Goal: Task Accomplishment & Management: Manage account settings

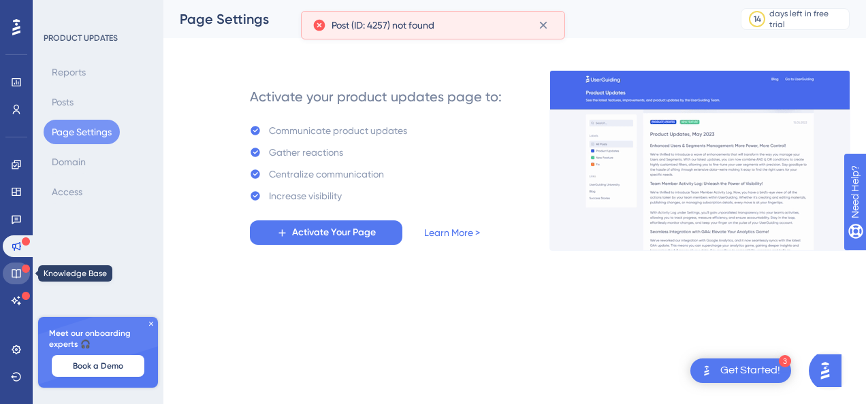
click at [18, 278] on icon at bounding box center [16, 273] width 11 height 11
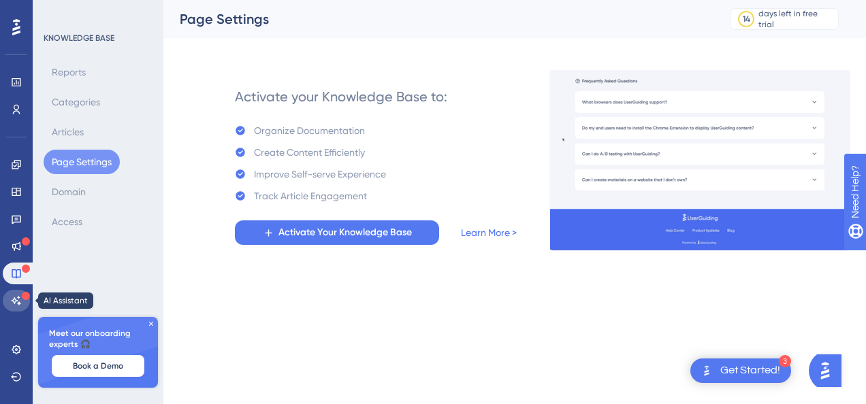
click at [11, 295] on icon at bounding box center [16, 300] width 11 height 11
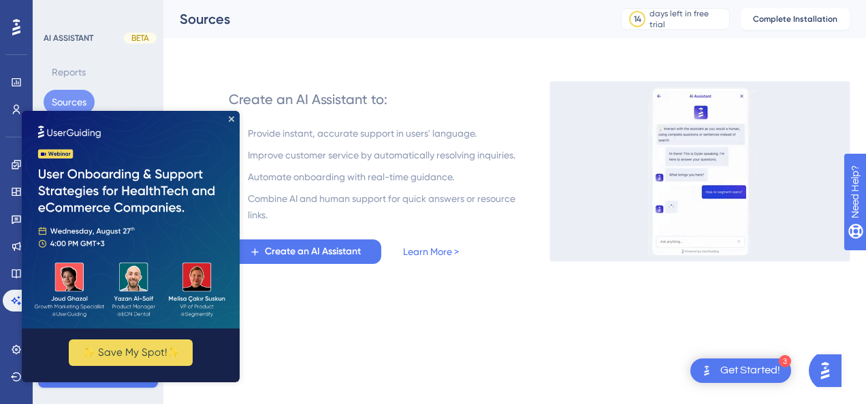
click at [148, 59] on div "AI ASSISTANT BETA Reports Sources Settings Usage Control" at bounding box center [99, 104] width 110 height 142
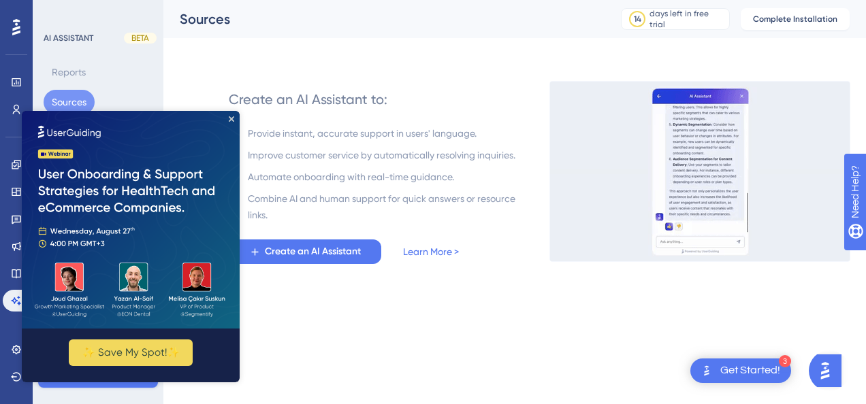
click at [234, 117] on img at bounding box center [131, 220] width 218 height 218
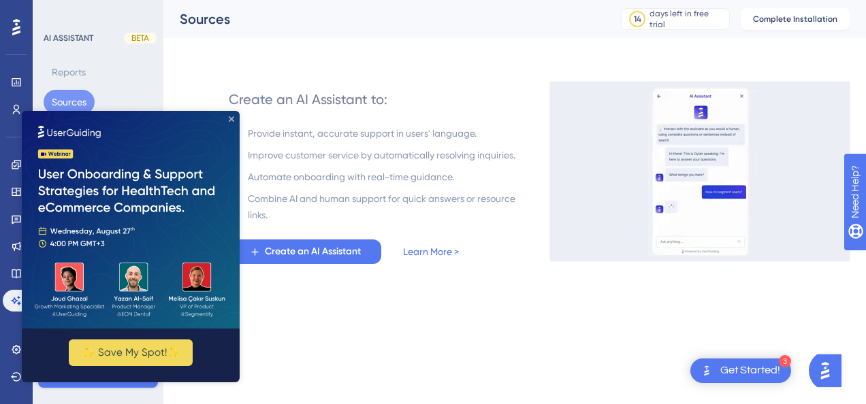
click at [231, 121] on icon "Close Preview" at bounding box center [231, 118] width 5 height 5
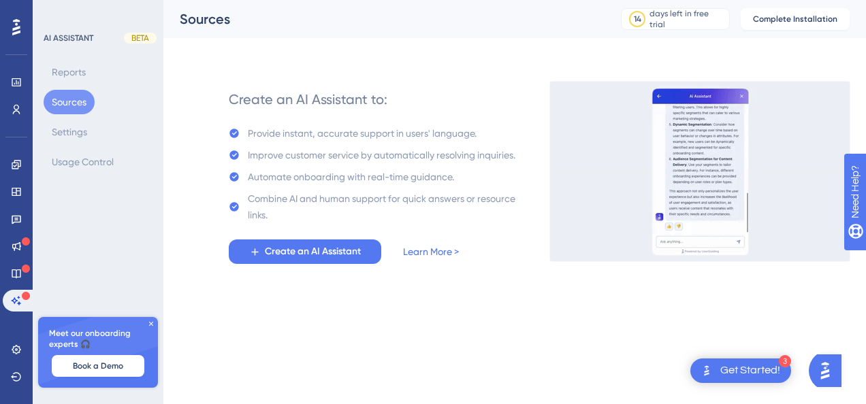
click at [150, 324] on icon at bounding box center [151, 324] width 4 height 4
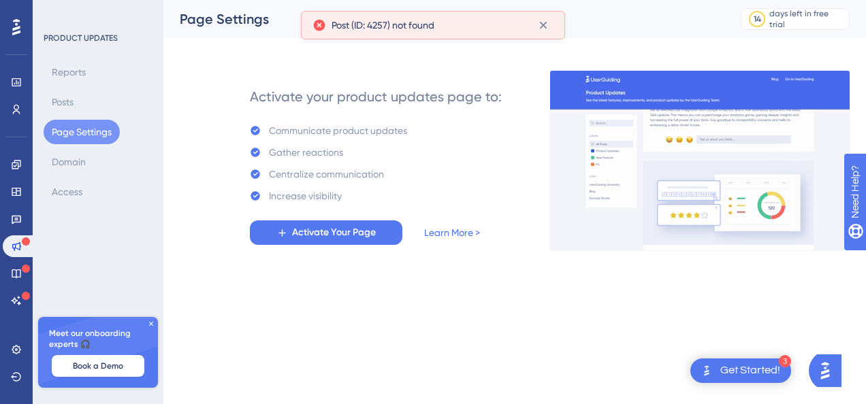
click at [738, 1] on div "Page Settings 14 days left in free trial Click to see upgrade options" at bounding box center [514, 19] width 702 height 38
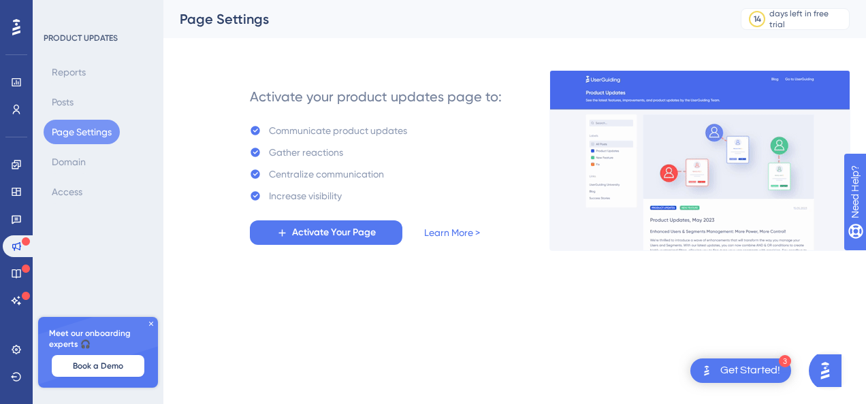
click at [786, 363] on div "3" at bounding box center [784, 361] width 12 height 12
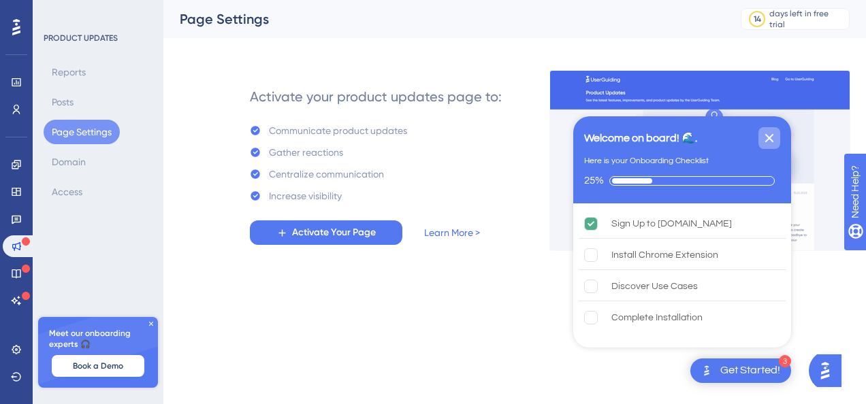
click at [772, 139] on icon "Close Checklist" at bounding box center [769, 138] width 9 height 9
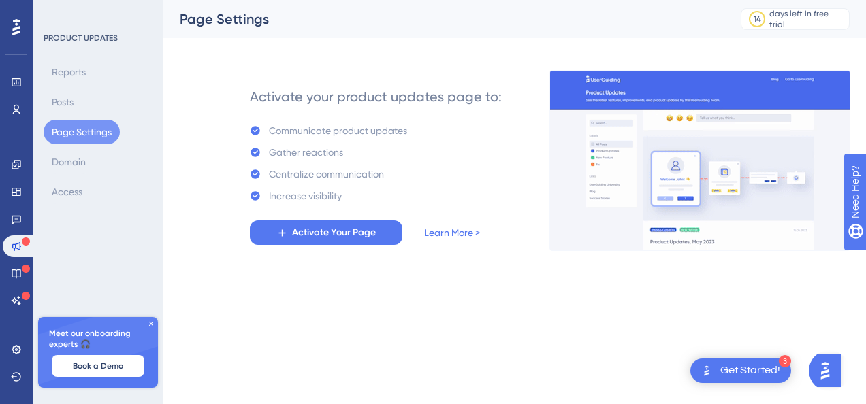
click at [149, 324] on icon at bounding box center [151, 324] width 8 height 8
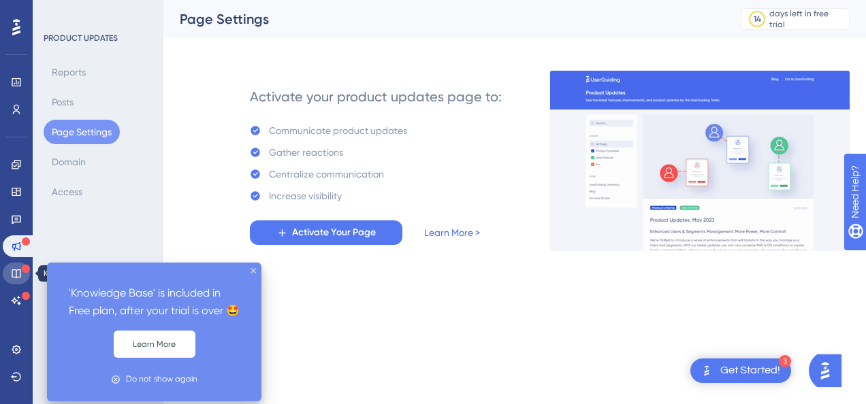
click at [20, 271] on icon at bounding box center [16, 273] width 9 height 9
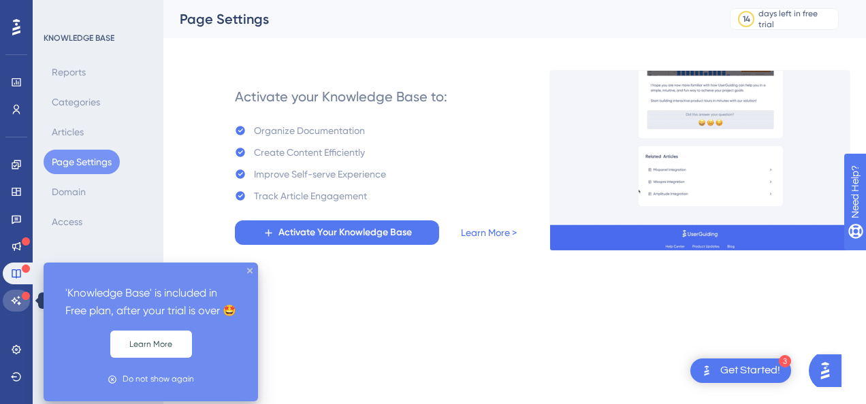
click at [11, 302] on link at bounding box center [16, 301] width 27 height 22
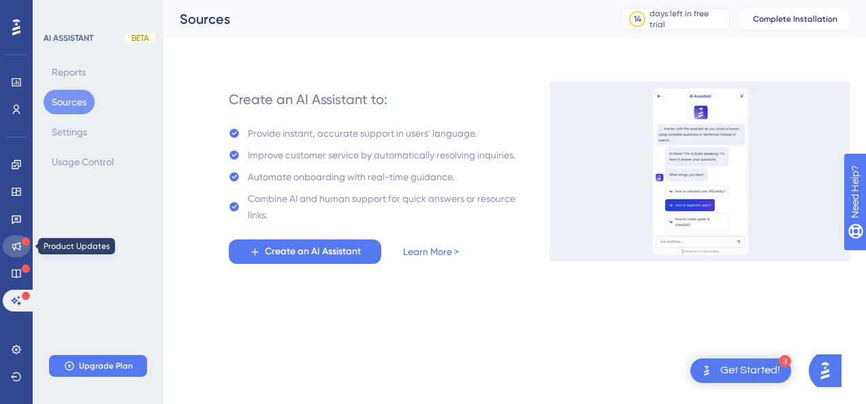
click at [24, 250] on link at bounding box center [16, 246] width 27 height 22
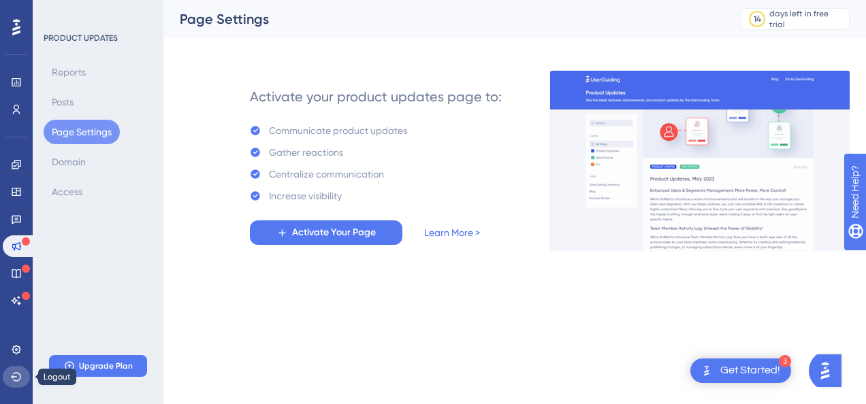
click at [15, 378] on icon at bounding box center [16, 377] width 11 height 11
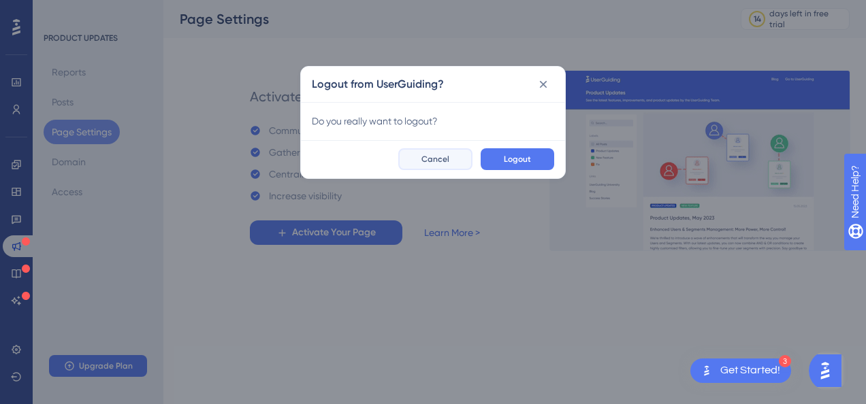
click at [461, 157] on button "Cancel" at bounding box center [435, 159] width 74 height 22
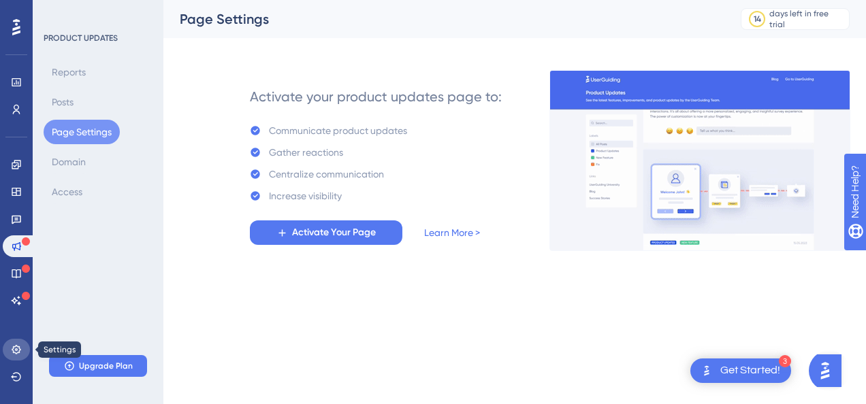
click at [20, 351] on icon at bounding box center [16, 349] width 11 height 11
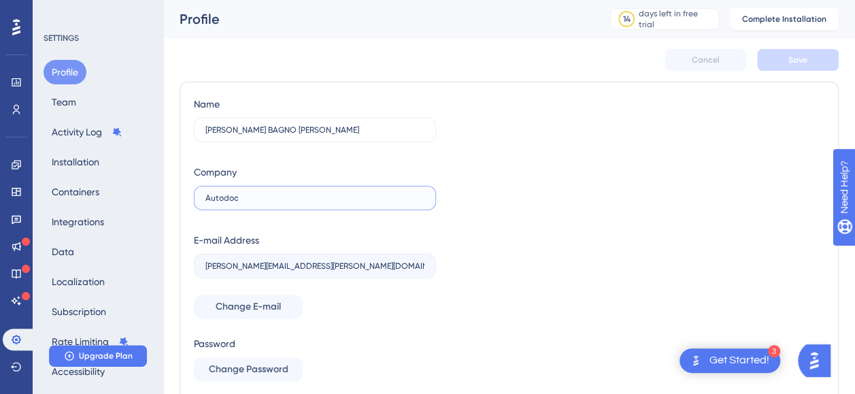
drag, startPoint x: 253, startPoint y: 198, endPoint x: 163, endPoint y: 197, distance: 89.8
click at [163, 197] on div "Performance Users Engagement Widgets Feedback Product Updates Knowledge Base AI…" at bounding box center [509, 241] width 692 height 483
click at [323, 271] on label "bruno.brandao@autodoc.com.br" at bounding box center [315, 266] width 242 height 24
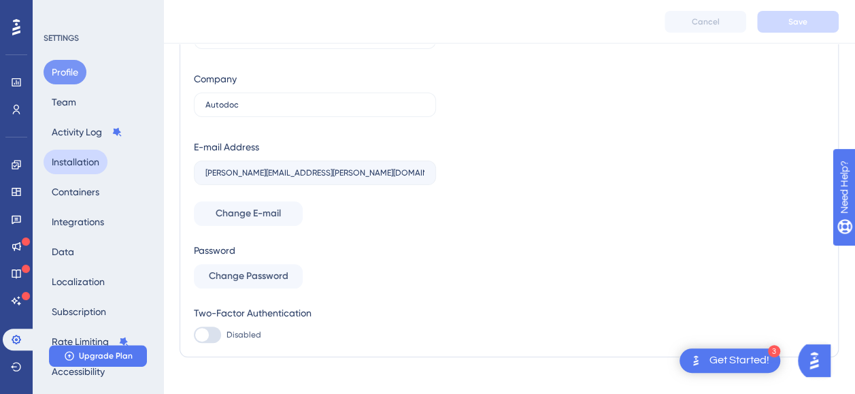
scroll to position [116, 0]
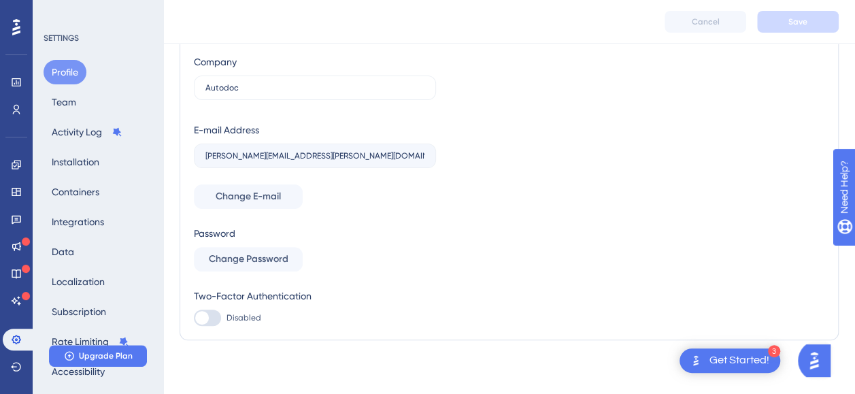
click at [810, 356] on img "Open AI Assistant Launcher" at bounding box center [814, 360] width 24 height 24
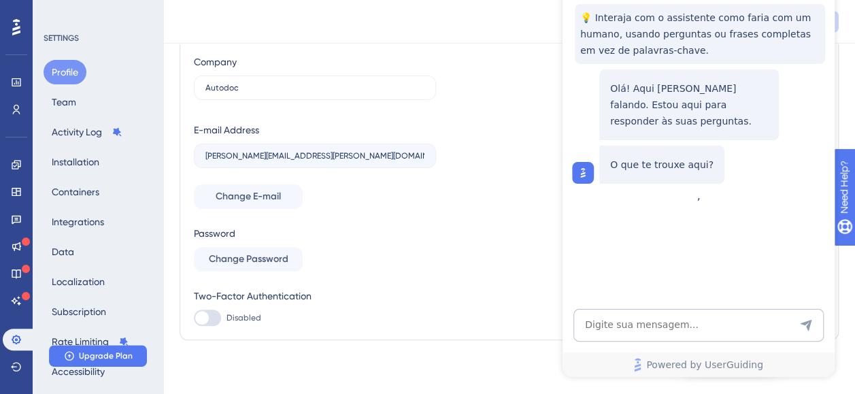
scroll to position [0, 0]
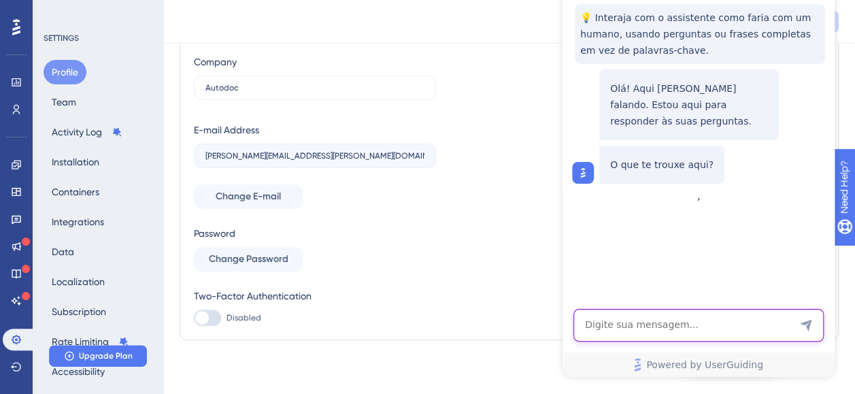
click at [657, 322] on textarea "AI Assistant Text Input" at bounding box center [699, 325] width 250 height 33
type textarea "Quero excluir minha conta para criar novamente"
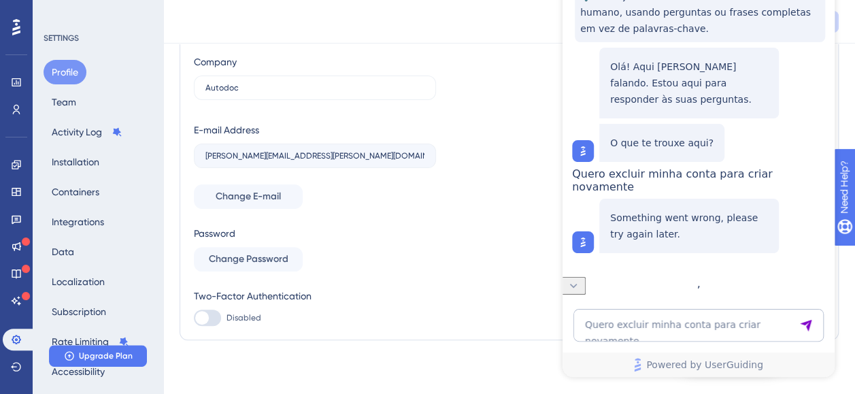
scroll to position [16, 0]
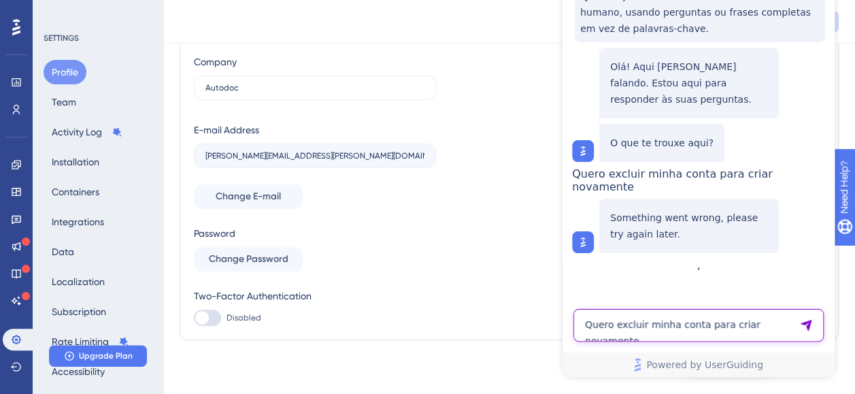
click at [663, 330] on textarea "Quero excluir minha conta para criar novamente" at bounding box center [699, 325] width 250 height 33
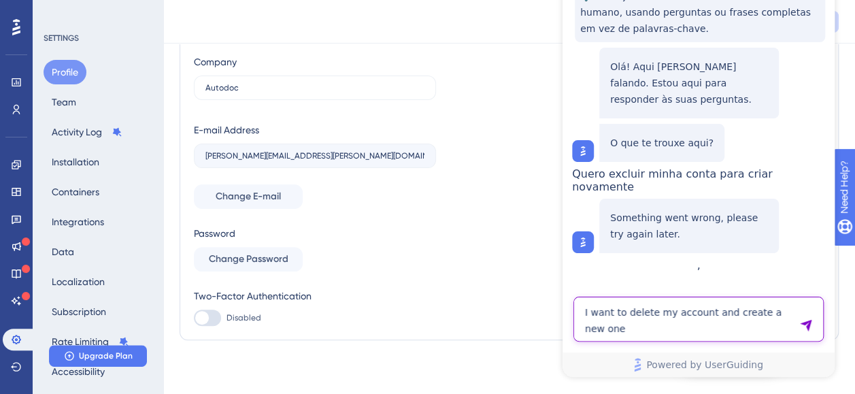
type textarea "I want to delete my account and create a new one"
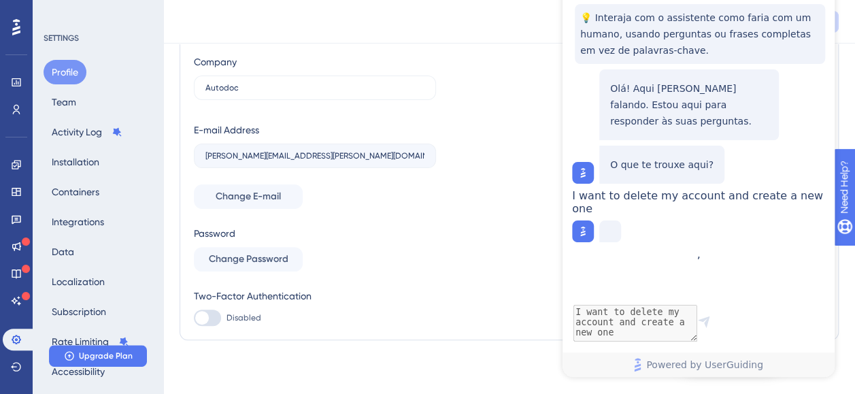
scroll to position [0, 0]
click at [268, 193] on span "Change E-mail" at bounding box center [248, 196] width 65 height 16
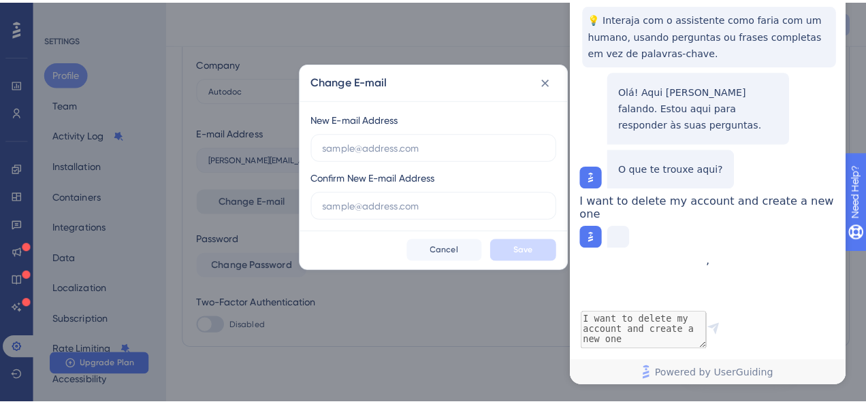
scroll to position [105, 0]
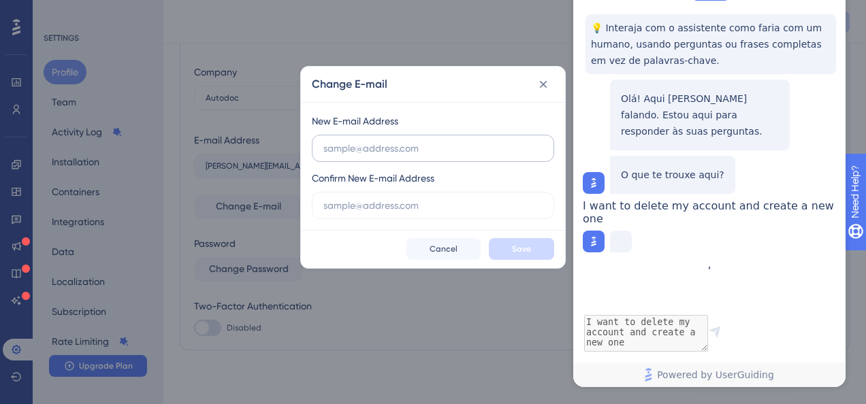
click at [401, 150] on input "text" at bounding box center [432, 148] width 219 height 15
click at [389, 146] on input "text" at bounding box center [432, 148] width 219 height 15
type input "bruno.brandao@autodoc.com.br"
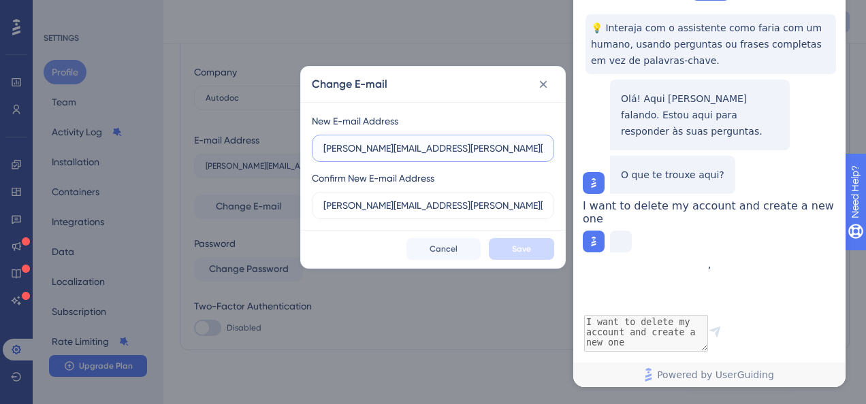
click at [367, 141] on input "bruno.brandao@autodoc.com.br" at bounding box center [432, 148] width 219 height 15
drag, startPoint x: 498, startPoint y: 142, endPoint x: 282, endPoint y: 143, distance: 216.4
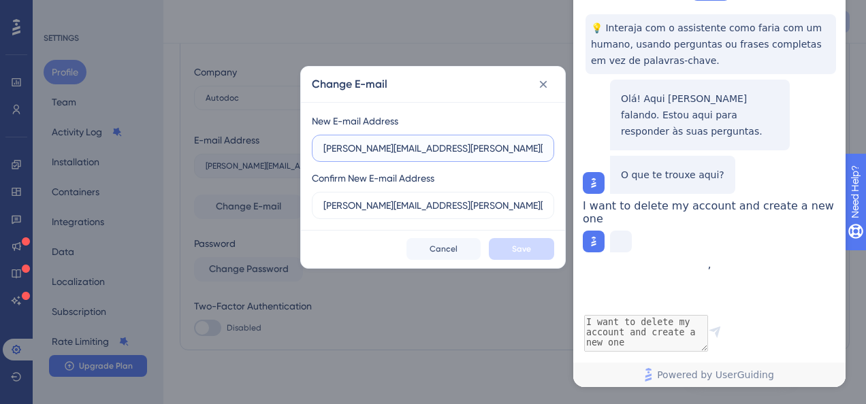
click at [282, 143] on div "Change E-mail New E-mail Address bruno.brandao@autodoc.com.br Confirm New E-mai…" at bounding box center [433, 202] width 866 height 404
click at [337, 144] on input "bruno.brandao@autodoc.com.br" at bounding box center [432, 148] width 219 height 15
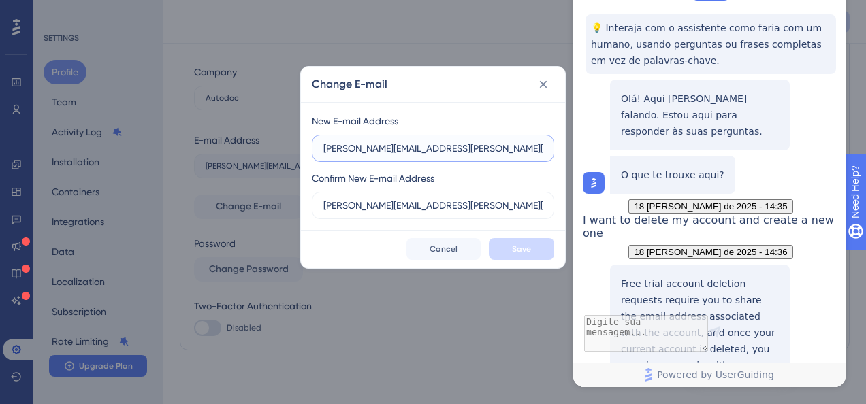
click at [337, 144] on input "bruno.brandao@autodoc.com.br" at bounding box center [432, 148] width 219 height 15
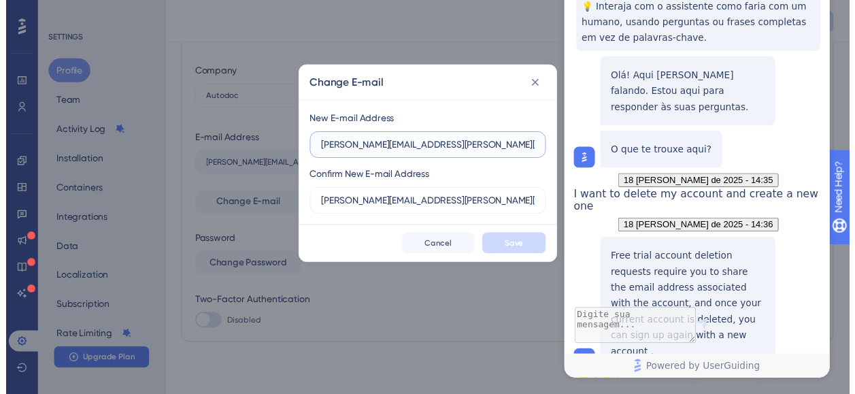
scroll to position [169, 0]
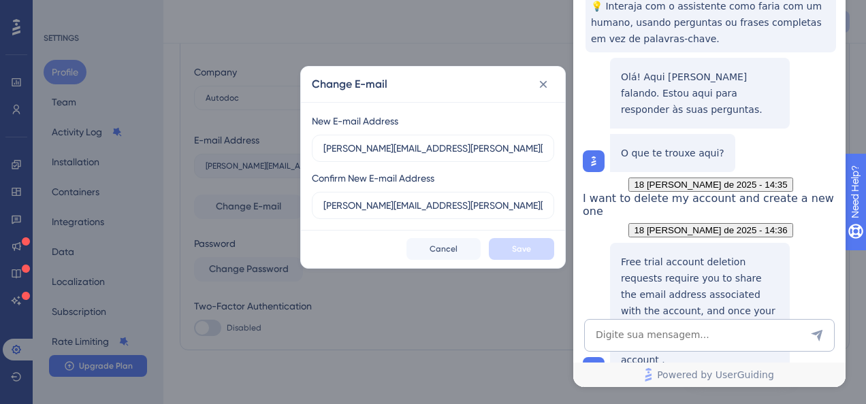
click at [538, 100] on div "Change E-mail" at bounding box center [433, 84] width 264 height 35
click at [672, 337] on textarea "AI Assistant Text Input" at bounding box center [709, 335] width 250 height 33
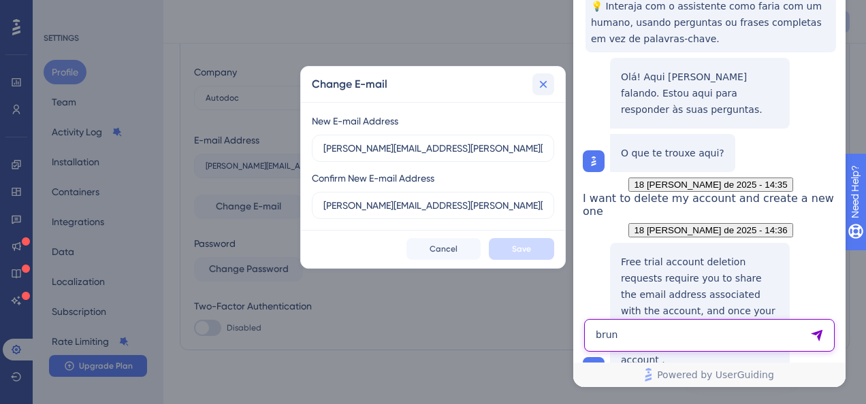
type textarea "brun"
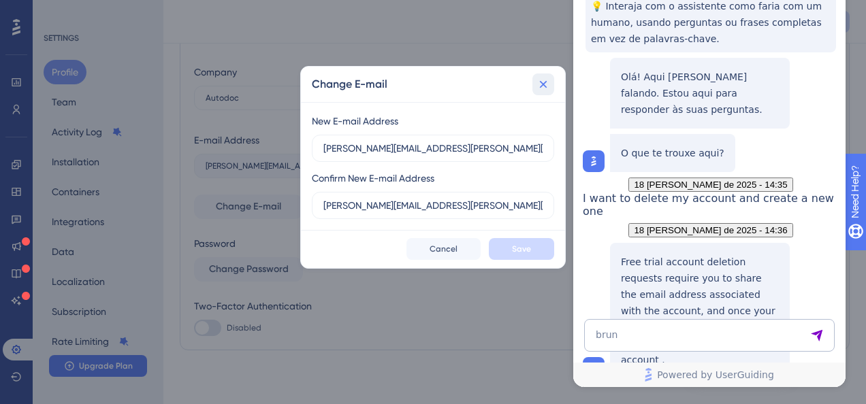
click at [544, 86] on icon at bounding box center [543, 85] width 14 height 14
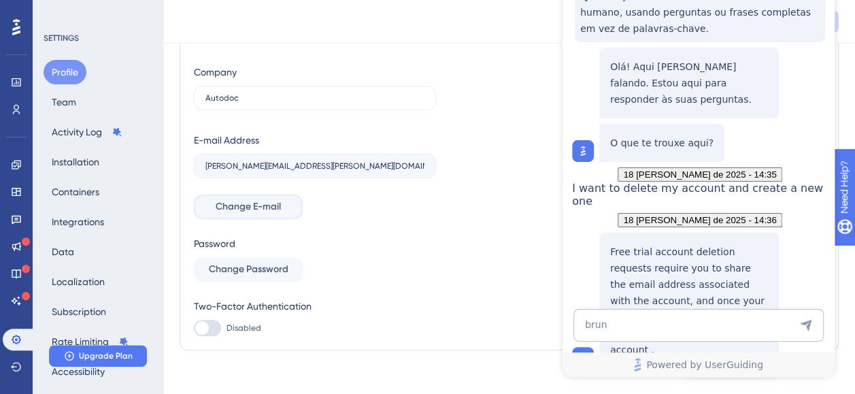
click at [246, 208] on span "Change E-mail" at bounding box center [248, 207] width 65 height 16
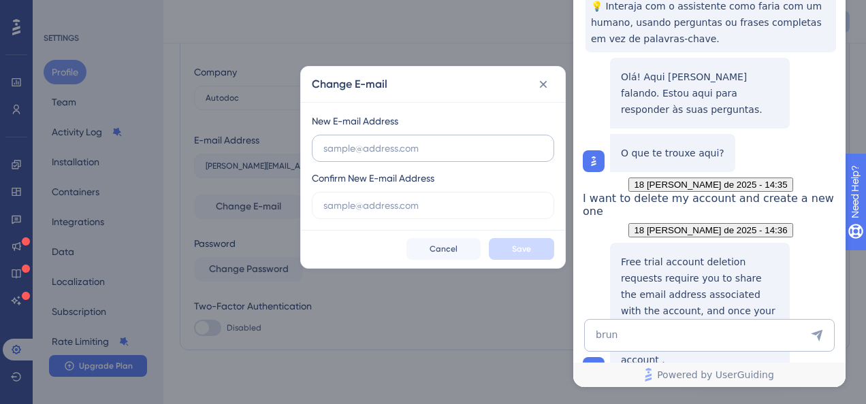
click at [407, 154] on input "text" at bounding box center [432, 148] width 219 height 15
type input "brunobagnobrandao@gmail.com"
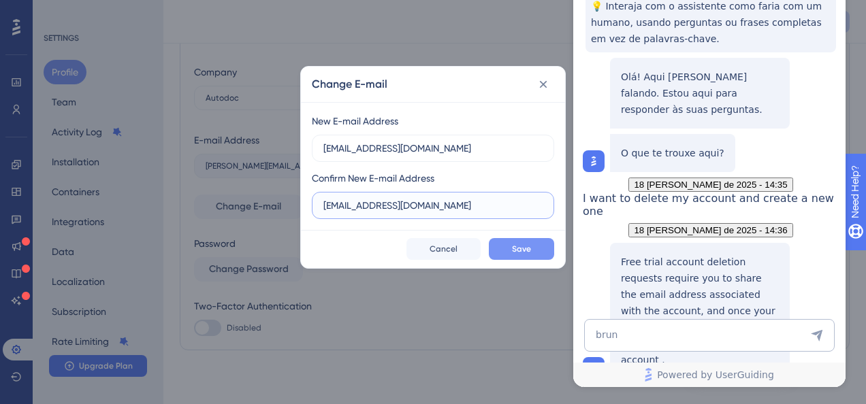
type input "brunobagnobrandao@gmail.com"
click at [506, 250] on button "Save" at bounding box center [521, 249] width 65 height 22
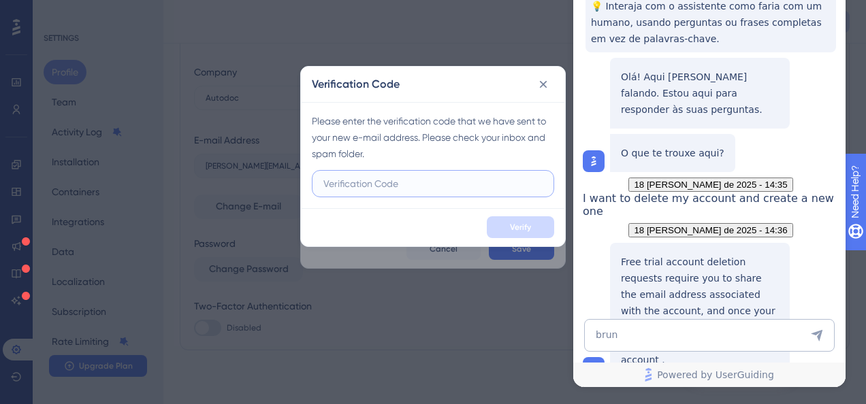
paste input "219372"
type input "219372"
click at [514, 223] on span "Verify" at bounding box center [520, 227] width 21 height 11
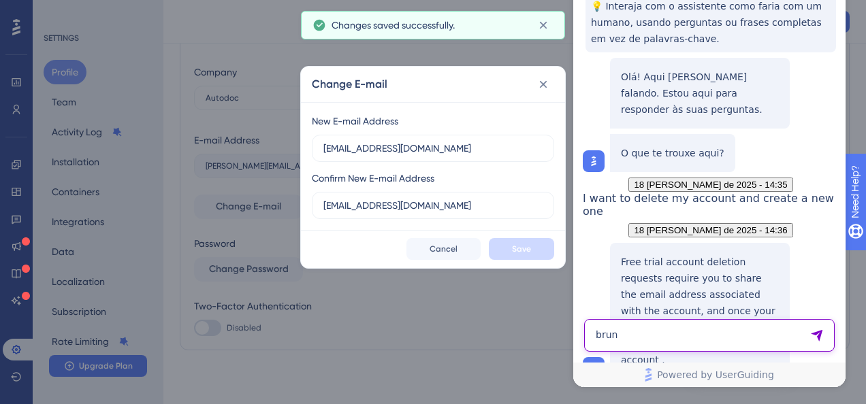
click at [617, 334] on textarea "brun" at bounding box center [709, 335] width 250 height 33
type textarea "b"
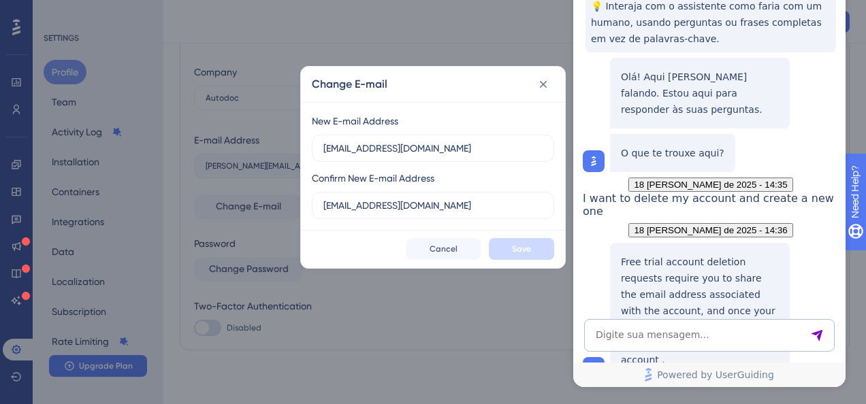
click at [527, 321] on div "Change E-mail New E-mail Address brunobagnobrandao@gmail.com Confirm New E-mail…" at bounding box center [433, 202] width 866 height 404
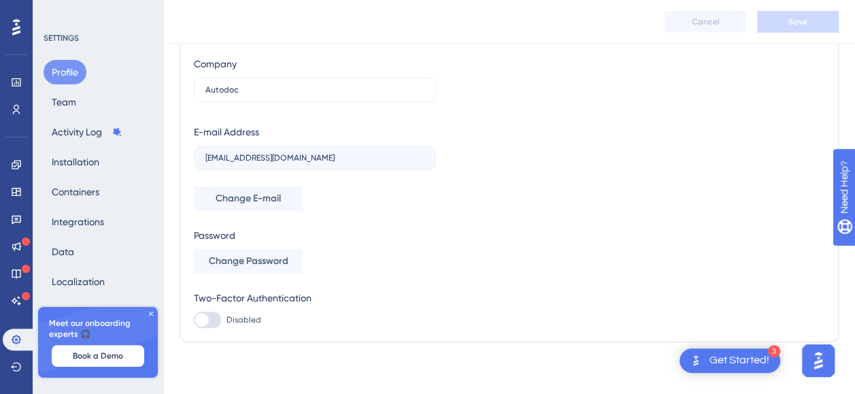
scroll to position [116, 0]
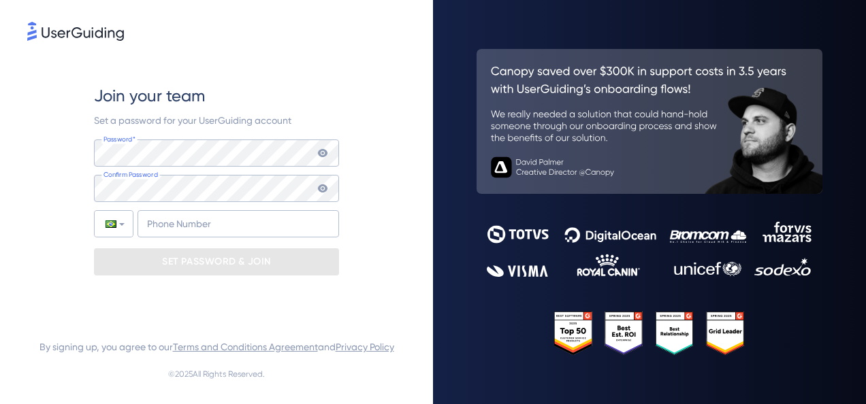
click at [323, 157] on icon at bounding box center [323, 153] width 10 height 8
click at [46, 167] on div "Join your team Set a password for your UserGuiding account Password* Your passw…" at bounding box center [216, 181] width 378 height 274
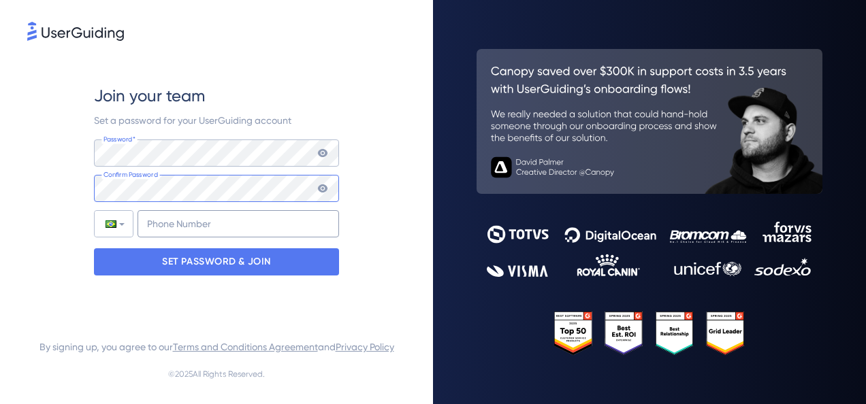
scroll to position [0, 146]
click at [206, 216] on input "+55" at bounding box center [237, 223] width 201 height 27
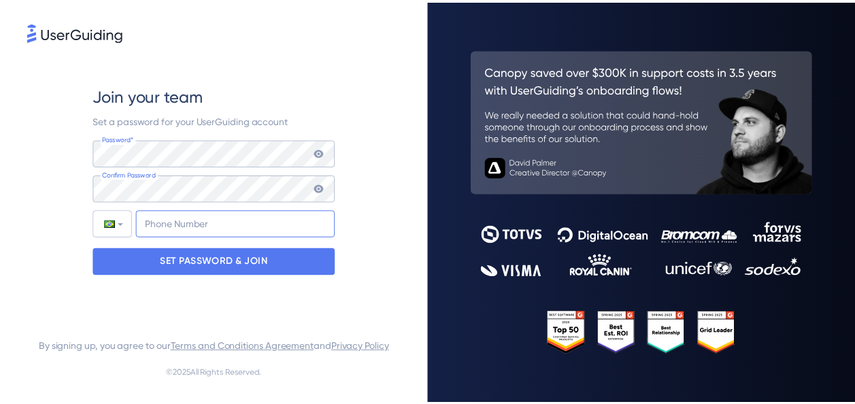
scroll to position [0, 0]
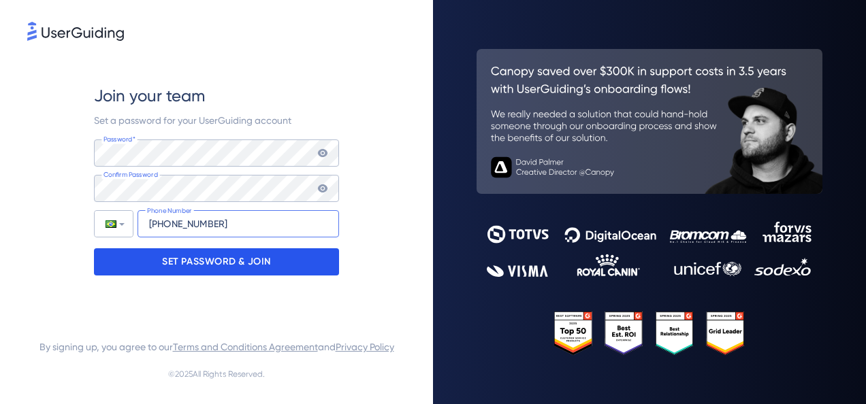
type input "+55 (71) 999101993"
click at [178, 261] on p "SET PASSWORD & JOIN" at bounding box center [216, 262] width 109 height 22
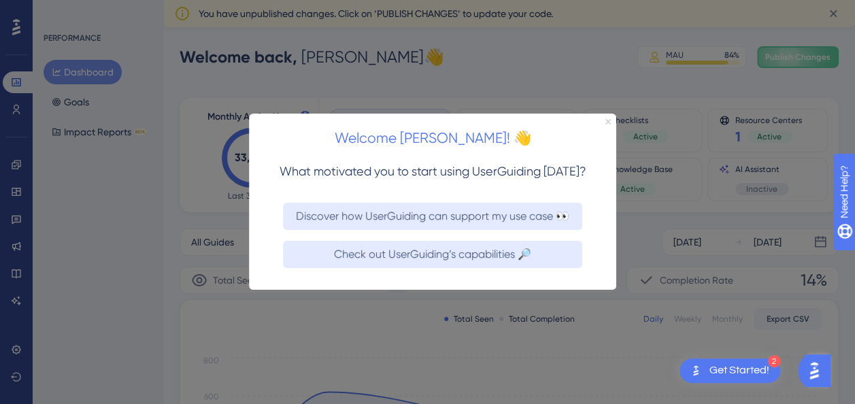
click at [607, 123] on icon "Close Preview" at bounding box center [608, 121] width 5 height 5
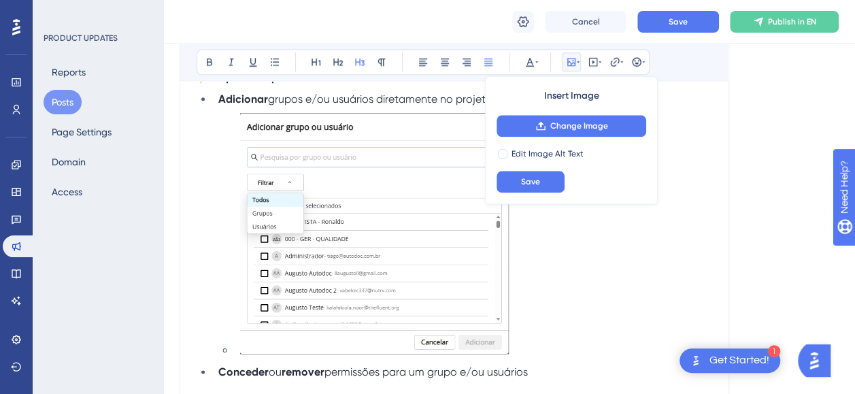
click at [806, 213] on div "Language English (Default) Upload Cover Image Suggested image width 808 px Matr…" at bounding box center [509, 378] width 659 height 2151
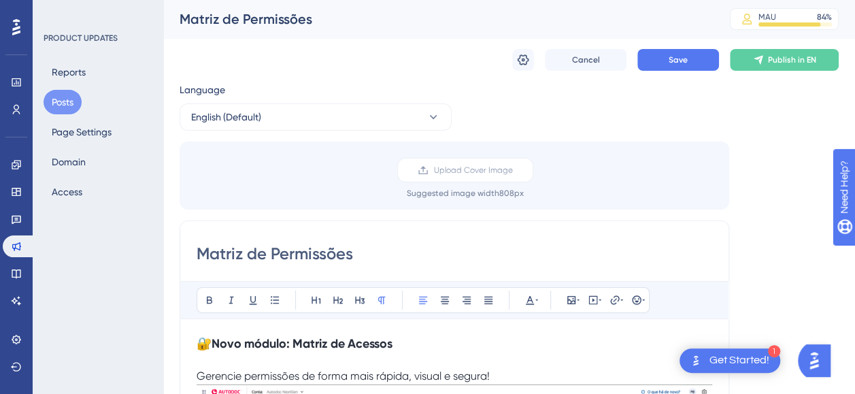
click at [322, 254] on input "Matriz de Permissões" at bounding box center [455, 254] width 516 height 22
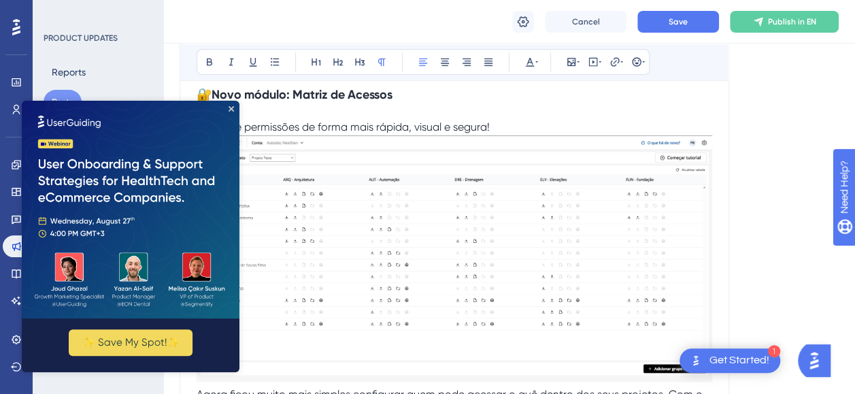
scroll to position [68, 0]
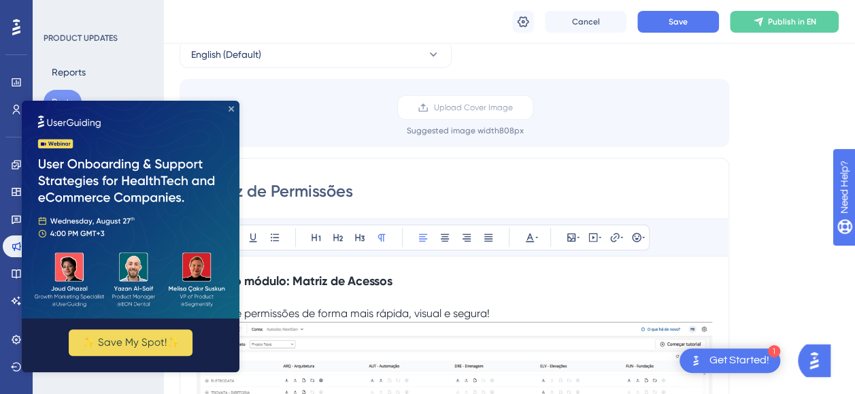
click at [229, 110] on icon "Close Preview" at bounding box center [231, 108] width 5 height 5
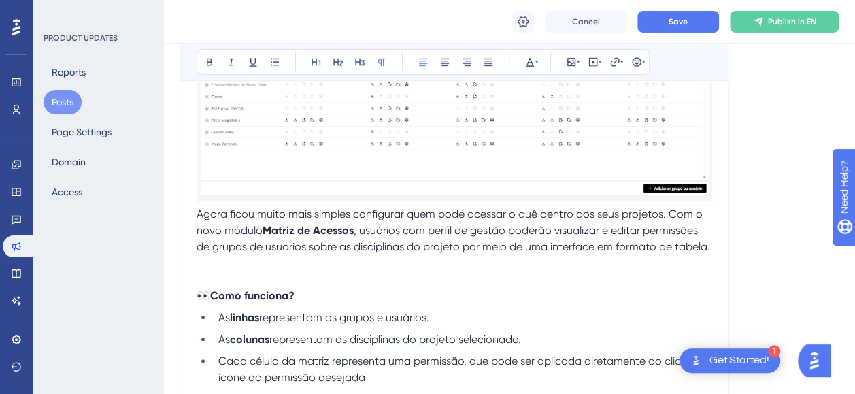
scroll to position [476, 0]
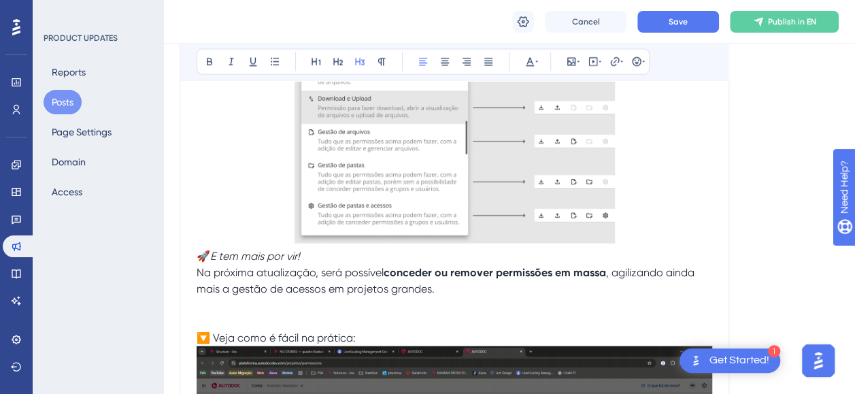
scroll to position [1393, 0]
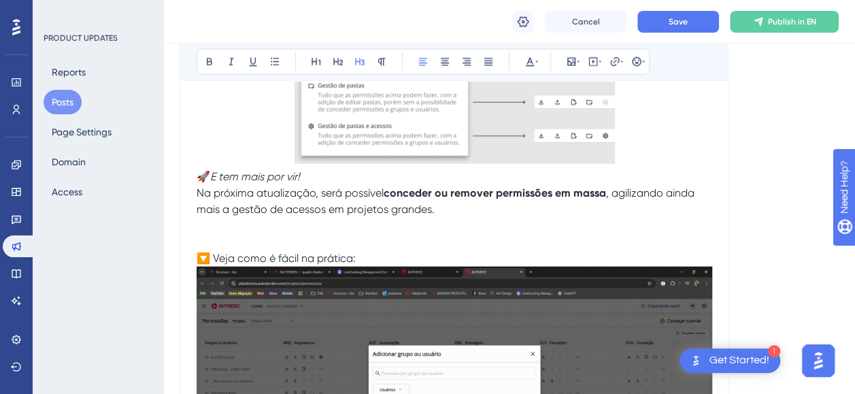
drag, startPoint x: 194, startPoint y: 193, endPoint x: 606, endPoint y: 216, distance: 413.0
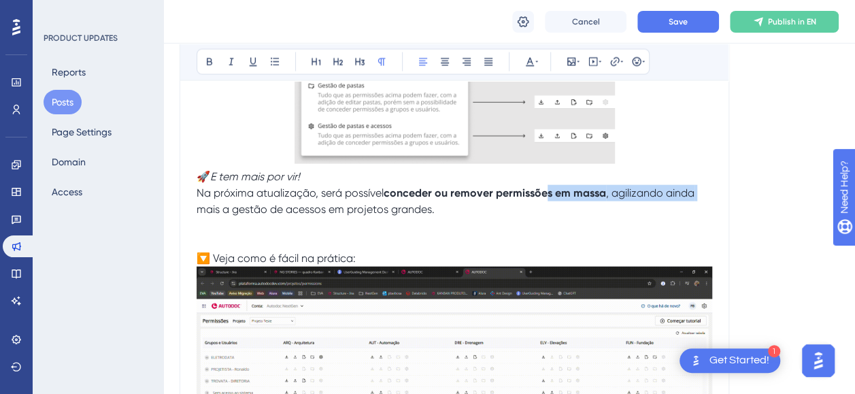
drag, startPoint x: 557, startPoint y: 189, endPoint x: 712, endPoint y: 191, distance: 154.5
click at [712, 191] on p "🚀 E tem mais por vir! Na próxima atualização, será possível conceder ou remover…" at bounding box center [455, 193] width 516 height 49
click at [650, 199] on p "🚀 E tem mais por vir! Na próxima atualização, será possível conceder ou remover…" at bounding box center [455, 193] width 516 height 49
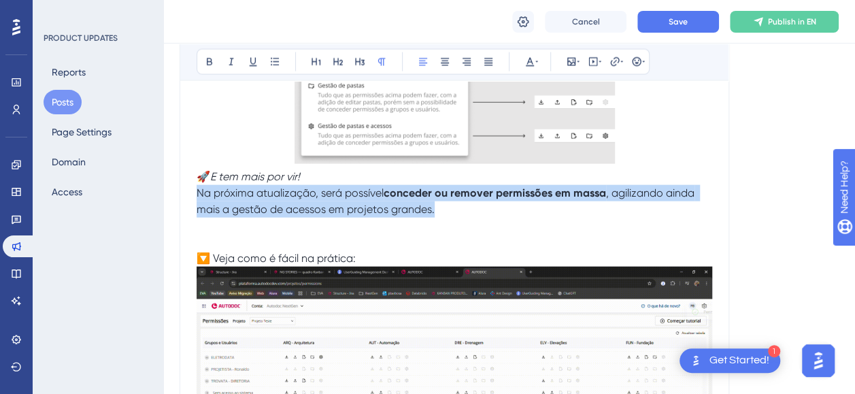
drag, startPoint x: 450, startPoint y: 213, endPoint x: 188, endPoint y: 193, distance: 262.7
click at [203, 194] on span "Na próxima atualização, será possível" at bounding box center [290, 192] width 187 height 13
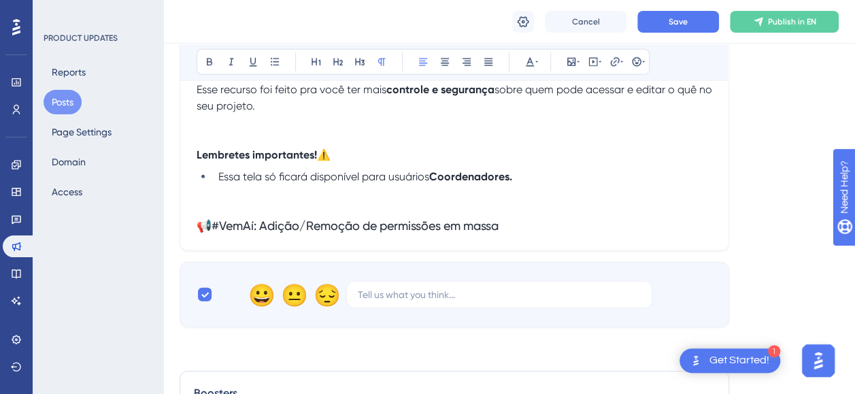
scroll to position [1937, 0]
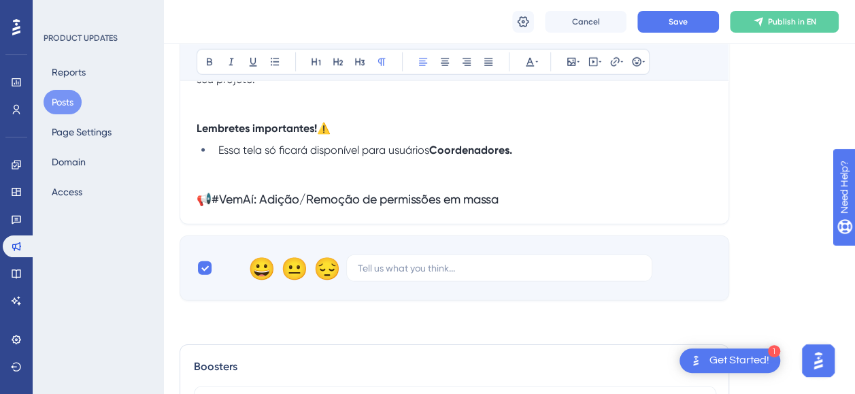
click at [429, 146] on span "Essa tela só ficará disponível para usuários" at bounding box center [323, 150] width 211 height 13
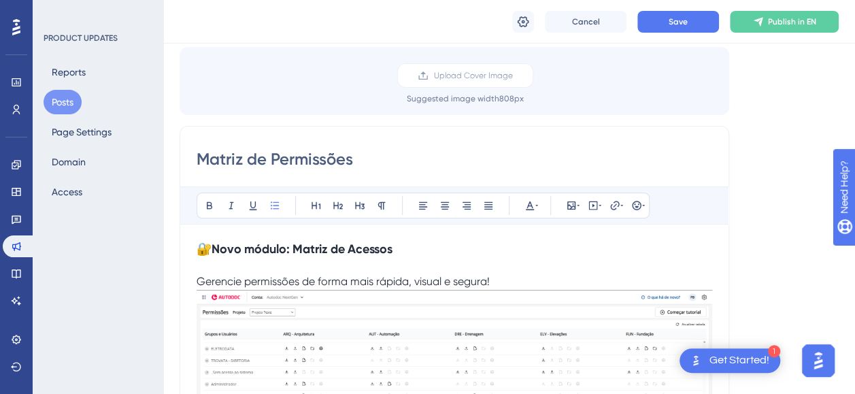
scroll to position [0, 0]
